Goal: Find specific page/section: Find specific page/section

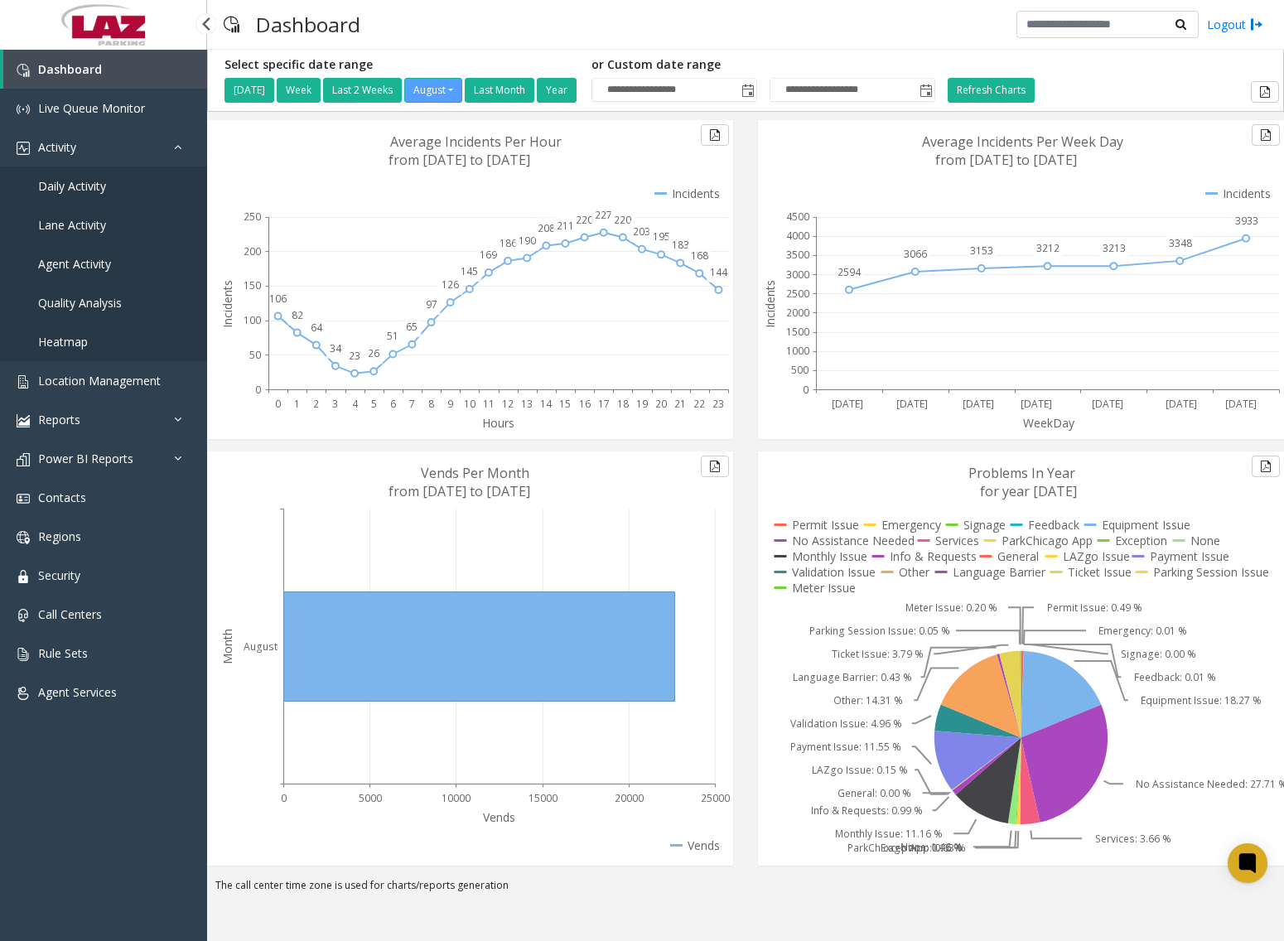
click at [94, 178] on span "Daily Activity" at bounding box center [72, 186] width 68 height 16
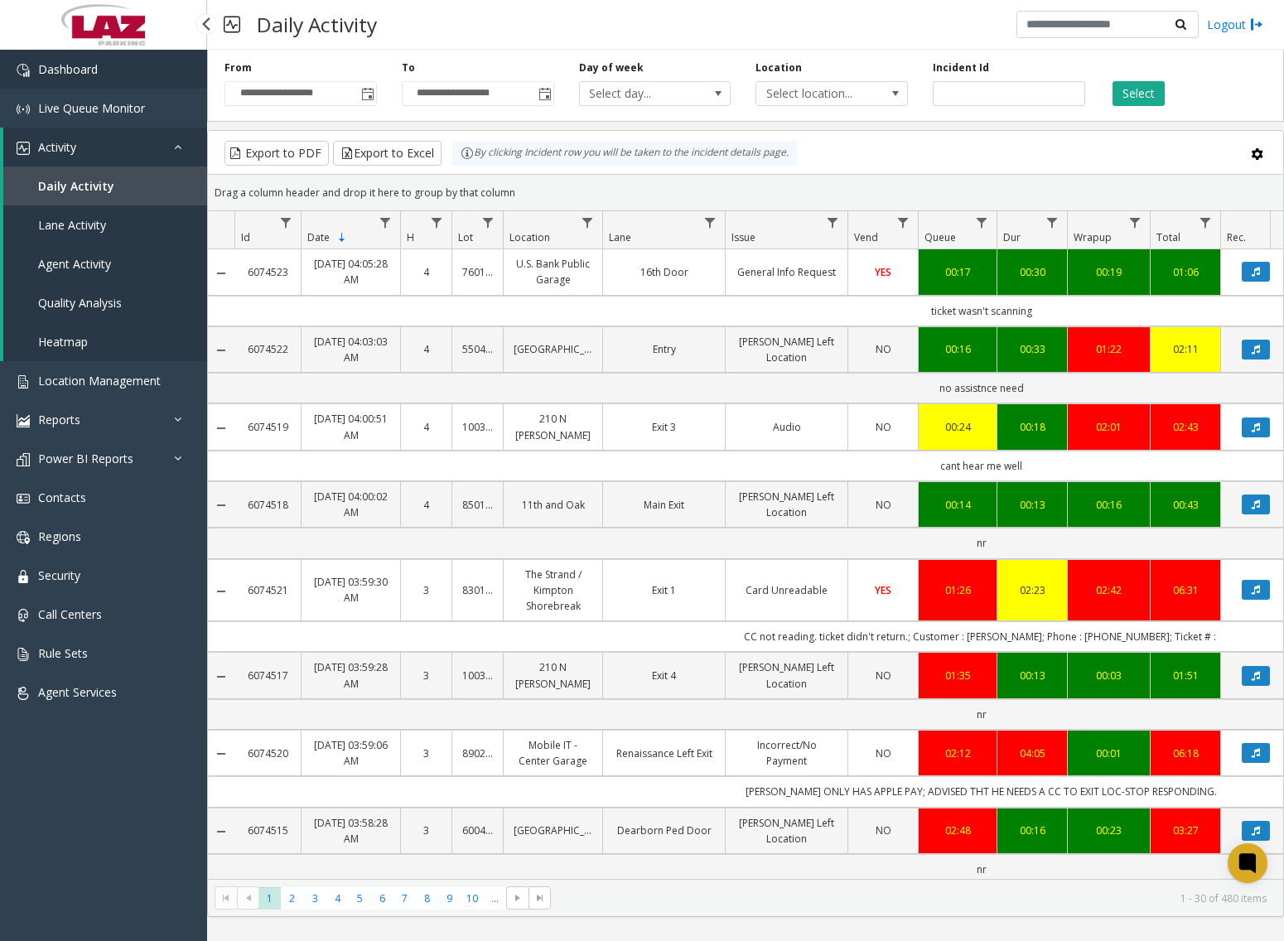
click at [117, 80] on link "Dashboard" at bounding box center [103, 69] width 207 height 39
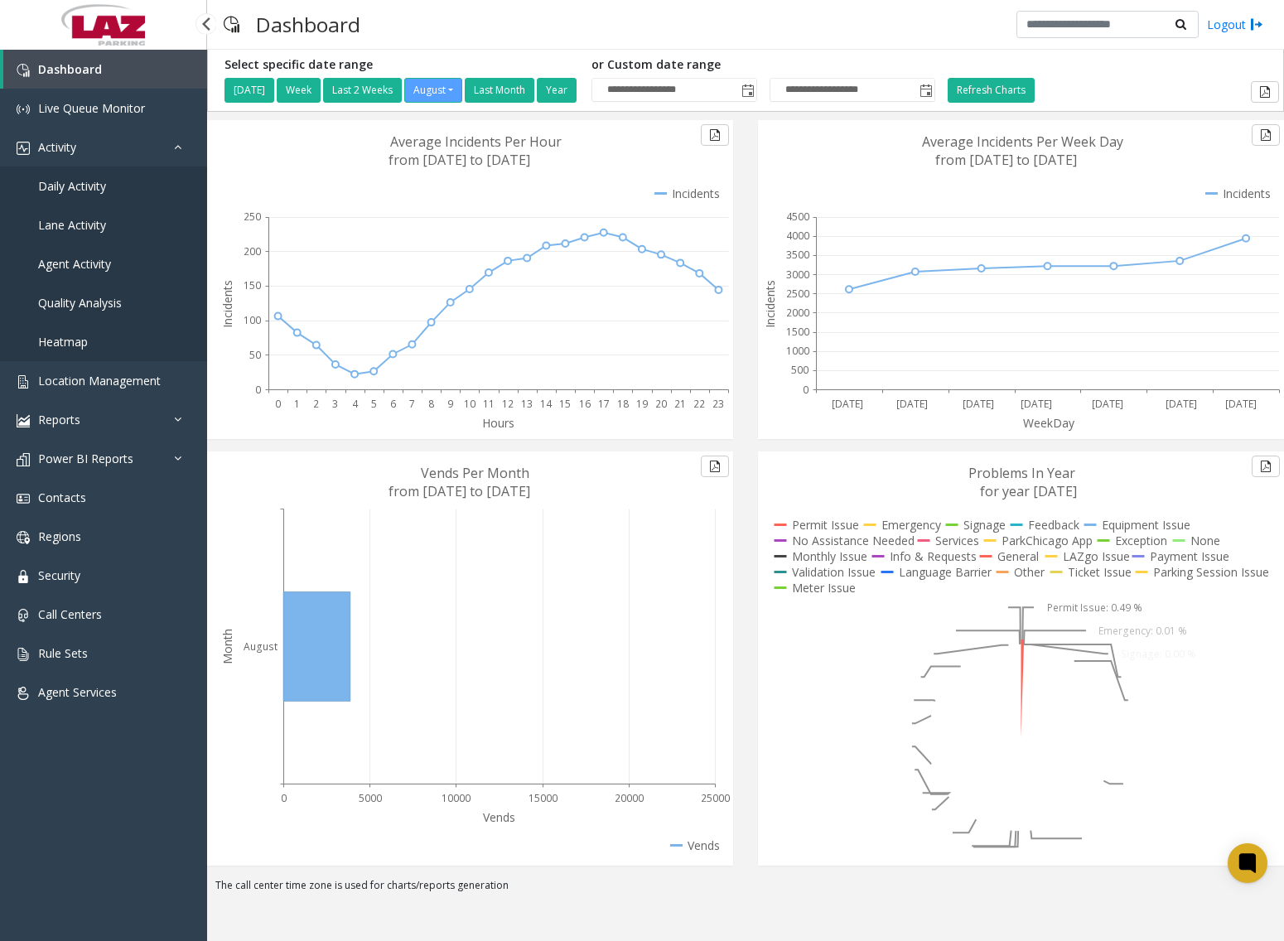
click at [85, 187] on span "Daily Activity" at bounding box center [72, 186] width 68 height 16
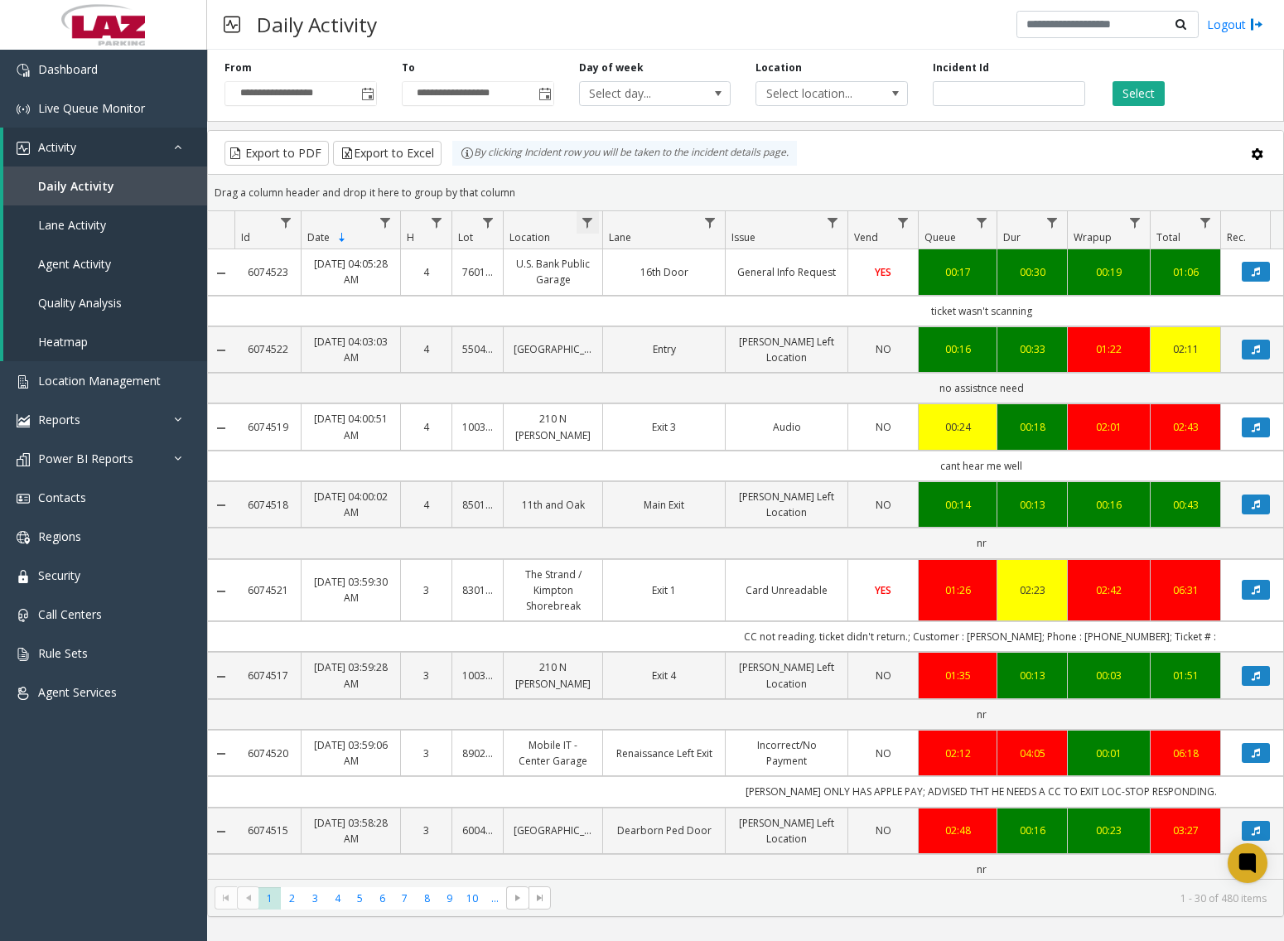
click at [593, 227] on span "Data table" at bounding box center [587, 222] width 13 height 13
click at [639, 297] on input "Location Filter" at bounding box center [659, 294] width 141 height 28
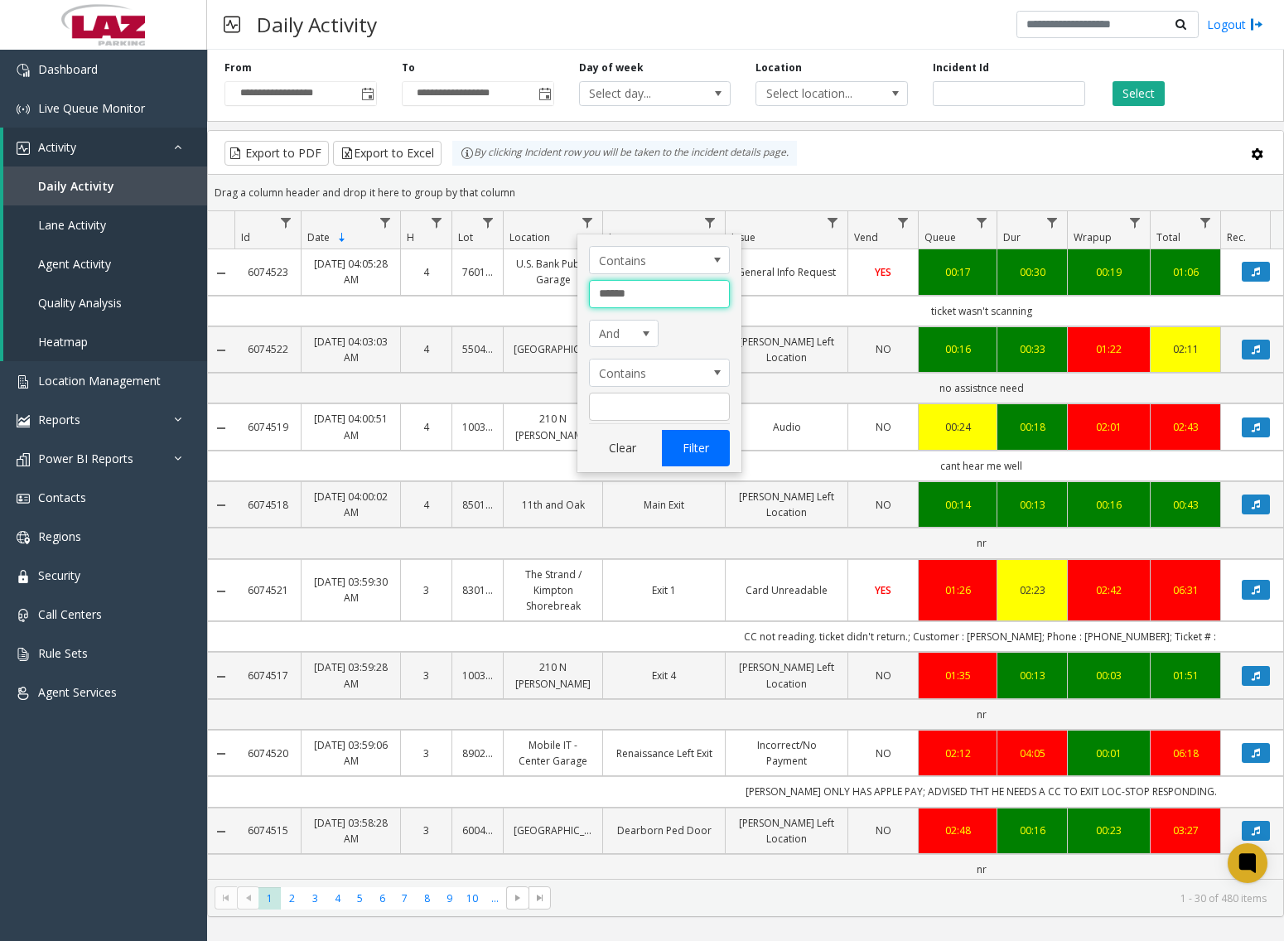
type input "******"
click at [692, 451] on button "Filter" at bounding box center [696, 448] width 68 height 36
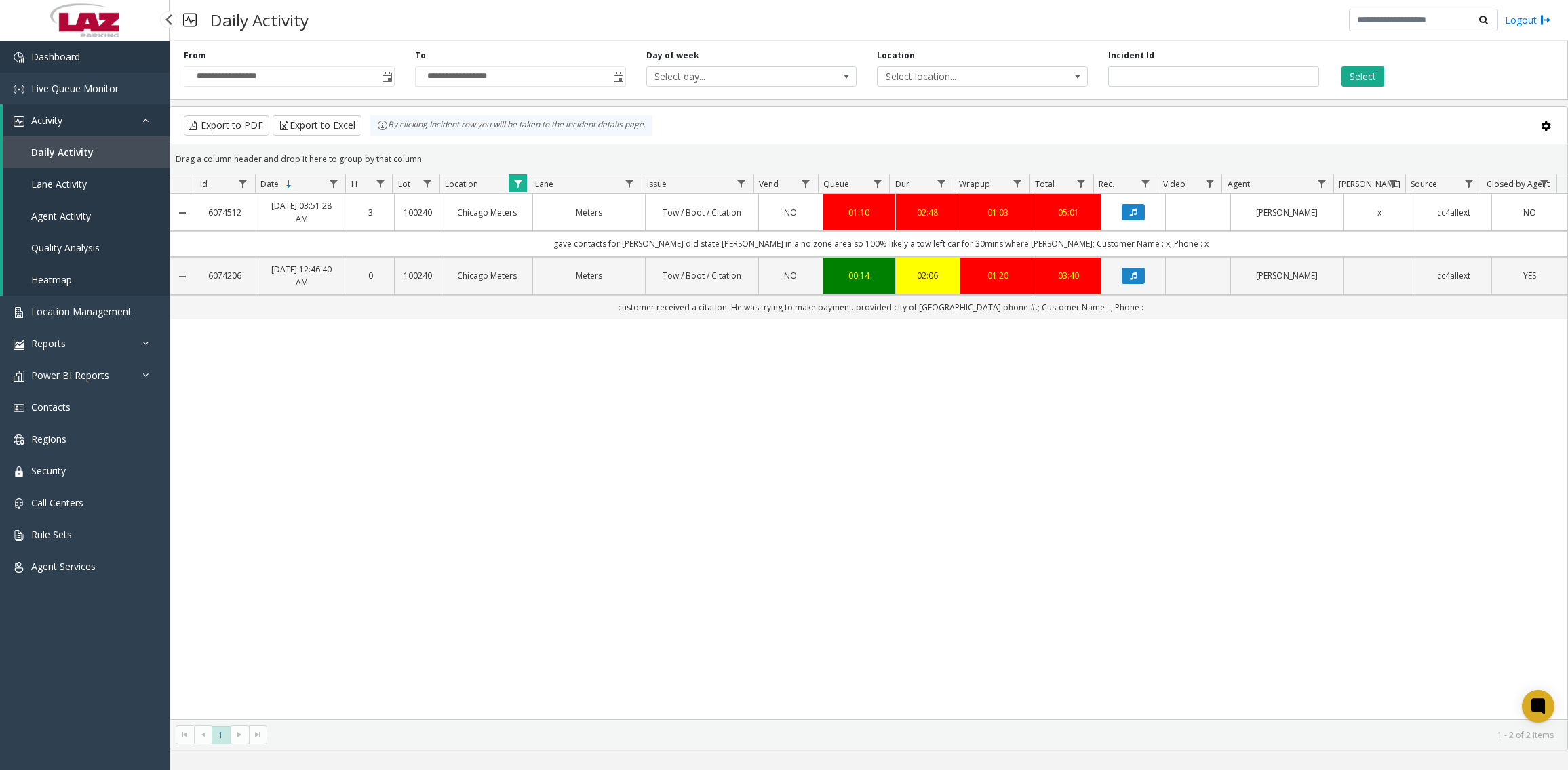
click at [79, 56] on span "Dashboard" at bounding box center [56, 56] width 49 height 13
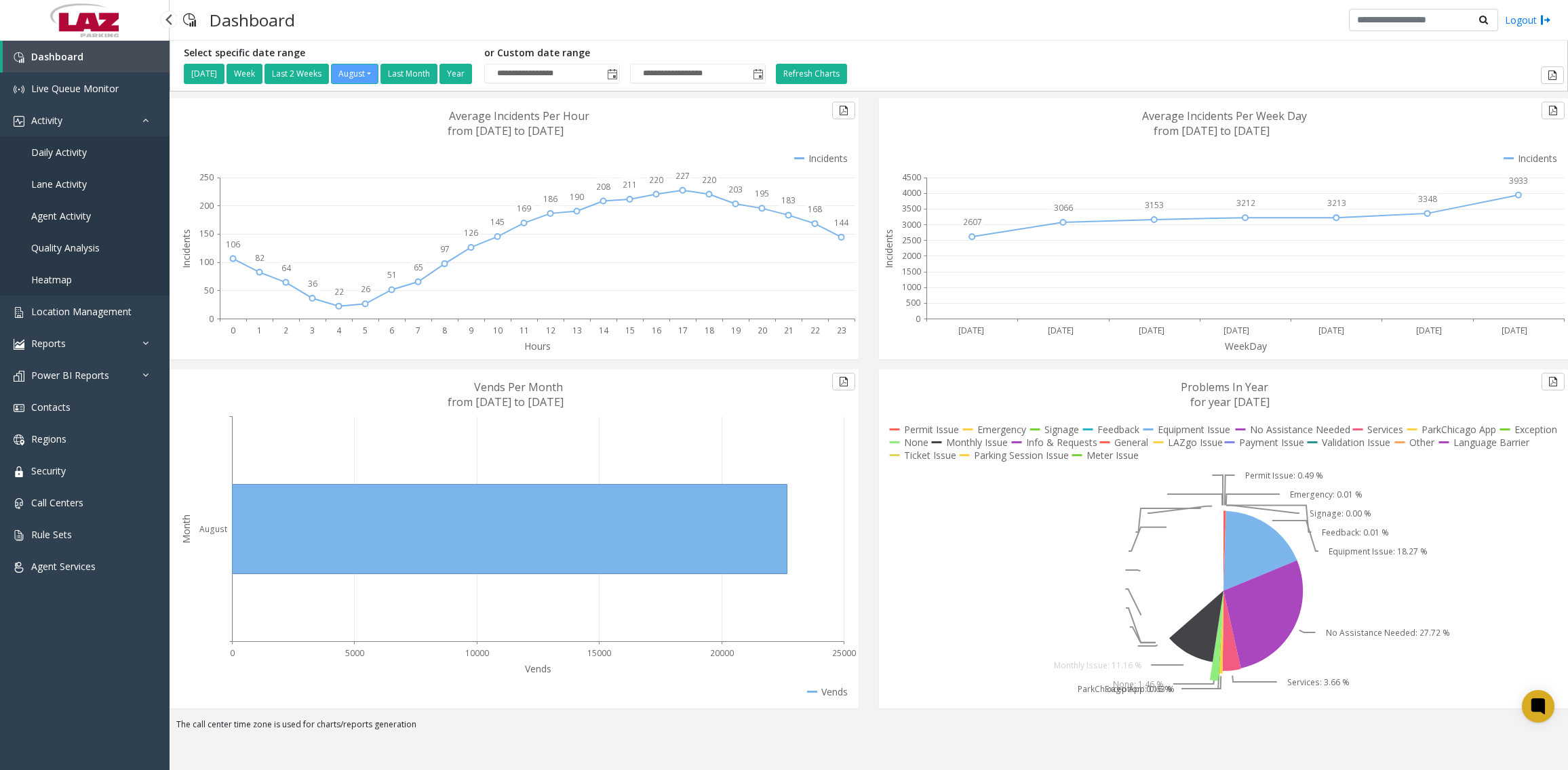
click at [77, 155] on span "Daily Activity" at bounding box center [59, 152] width 56 height 13
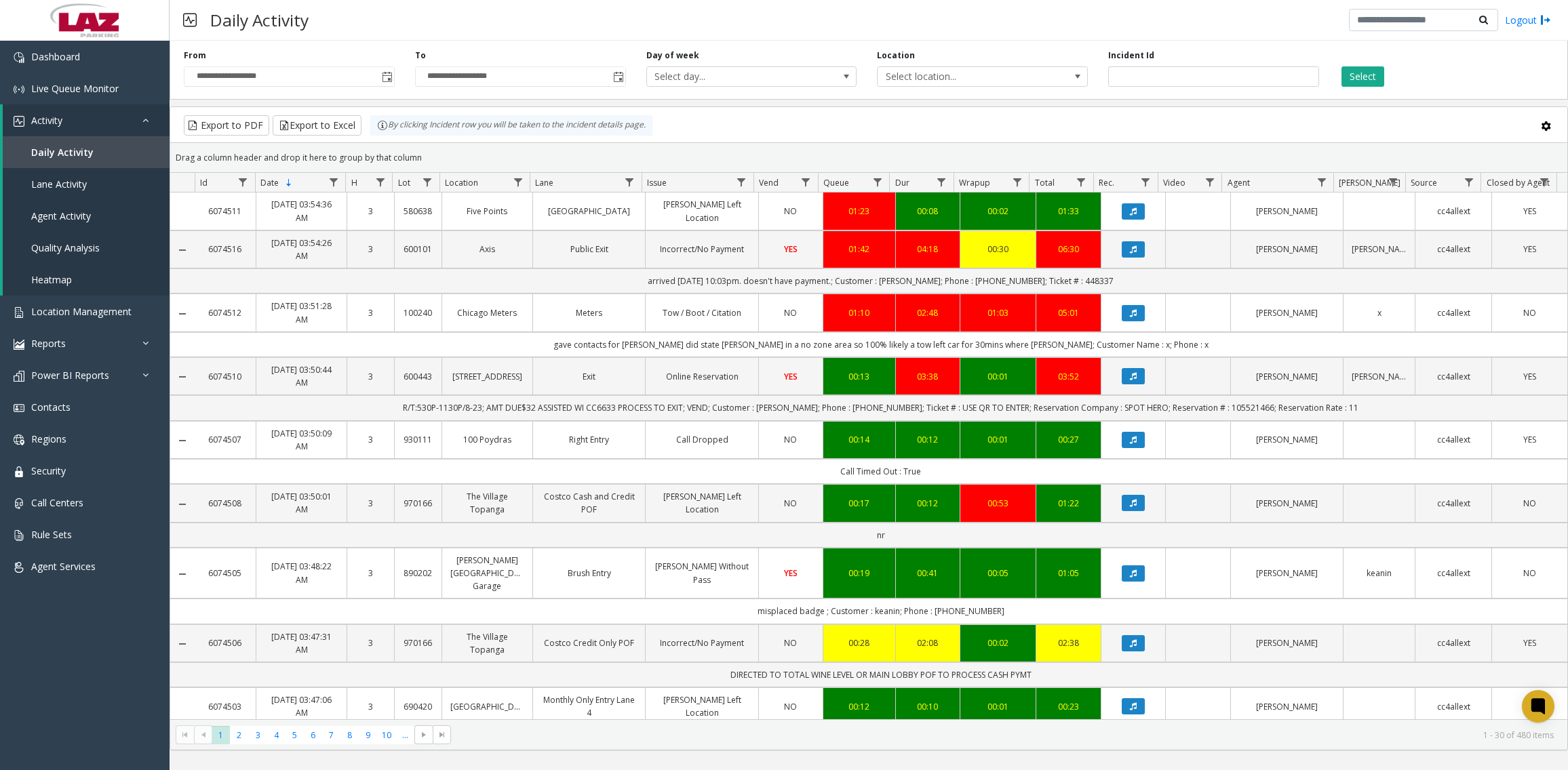
scroll to position [610, 0]
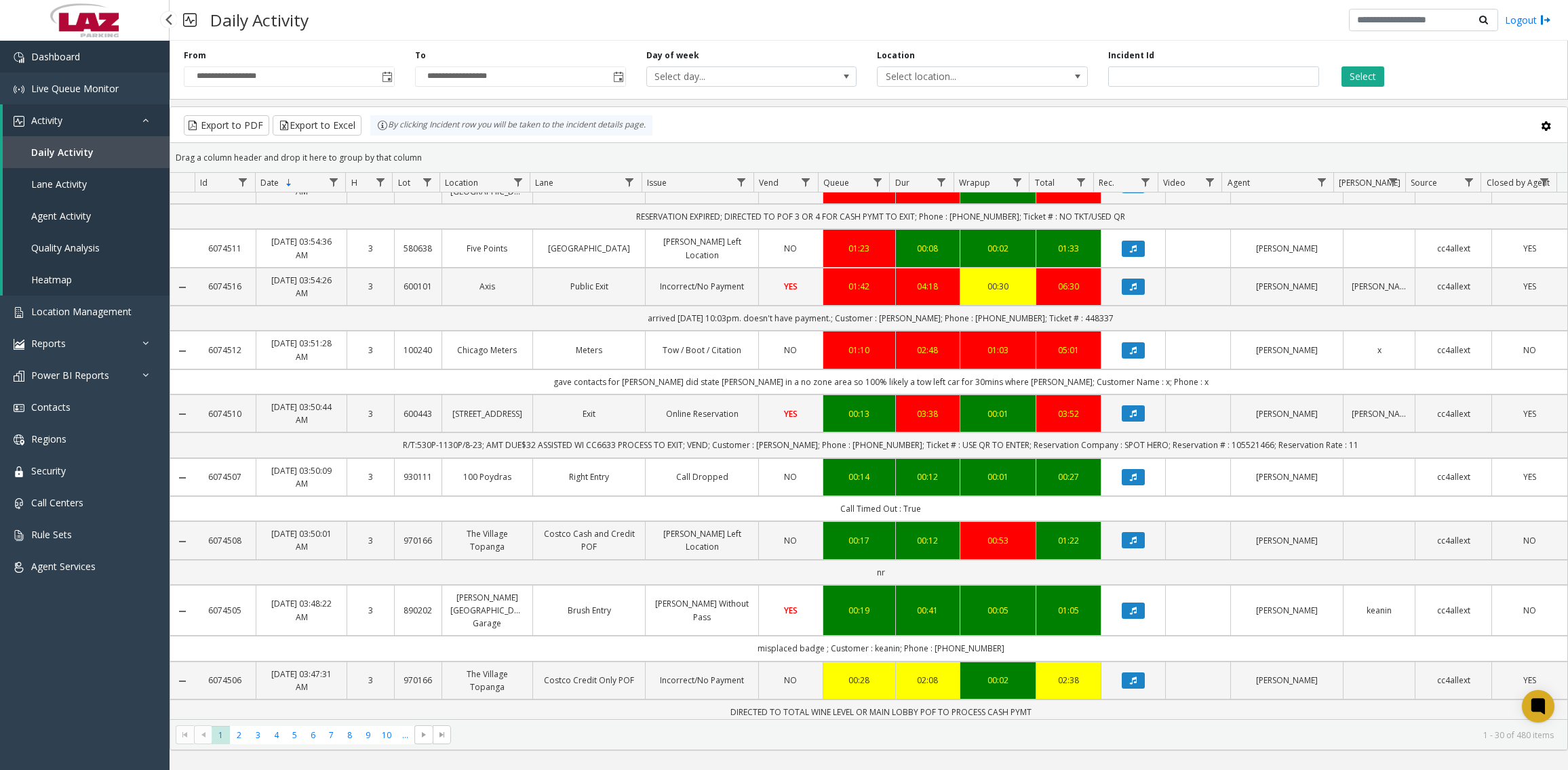
click at [102, 57] on link "Dashboard" at bounding box center [84, 56] width 169 height 32
